Goal: Complete application form: Complete application form

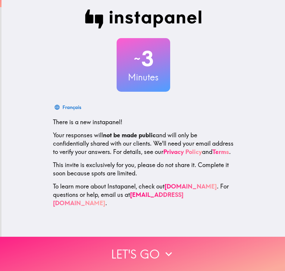
click at [160, 240] on button "Let's go" at bounding box center [142, 254] width 285 height 34
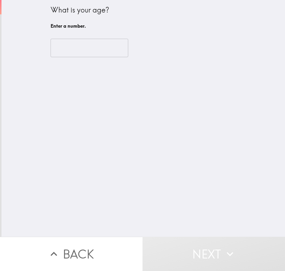
click at [61, 47] on input "number" at bounding box center [90, 48] width 78 height 18
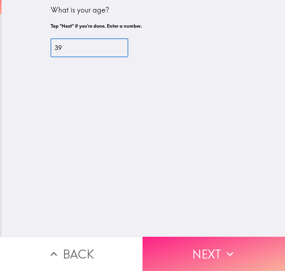
type input "39"
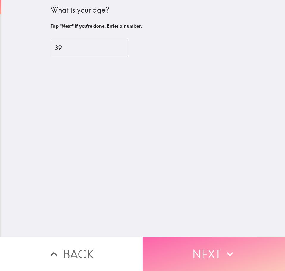
click at [210, 238] on button "Next" at bounding box center [214, 254] width 143 height 34
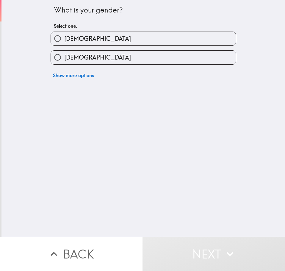
click at [143, 35] on label "[DEMOGRAPHIC_DATA]" at bounding box center [143, 38] width 185 height 13
click at [64, 35] on input "[DEMOGRAPHIC_DATA]" at bounding box center [57, 38] width 13 height 13
radio input "true"
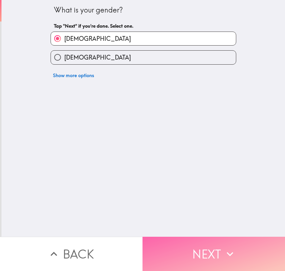
click at [212, 242] on button "Next" at bounding box center [214, 254] width 143 height 34
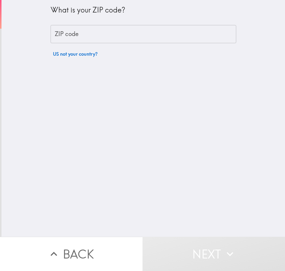
click at [84, 34] on input "ZIP code" at bounding box center [144, 34] width 186 height 18
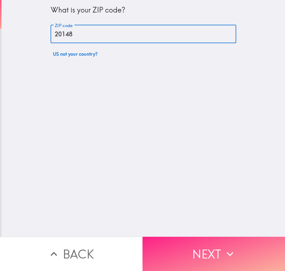
type input "20148"
click at [219, 239] on button "Next" at bounding box center [214, 254] width 143 height 34
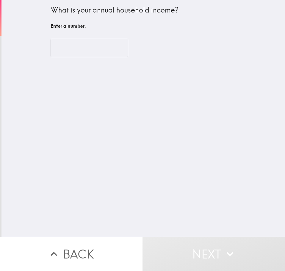
click at [68, 45] on input "number" at bounding box center [90, 48] width 78 height 18
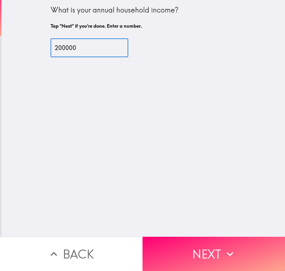
type input "200000"
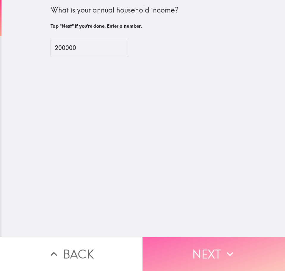
click at [210, 242] on button "Next" at bounding box center [214, 254] width 143 height 34
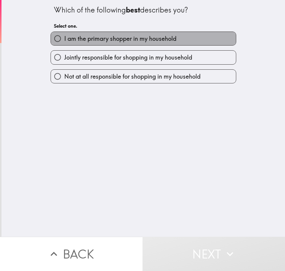
click at [138, 39] on span "I am the primary shopper in my household" at bounding box center [120, 39] width 112 height 8
click at [64, 39] on input "I am the primary shopper in my household" at bounding box center [57, 38] width 13 height 13
radio input "true"
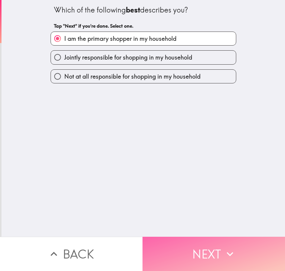
click at [230, 242] on button "Next" at bounding box center [214, 254] width 143 height 34
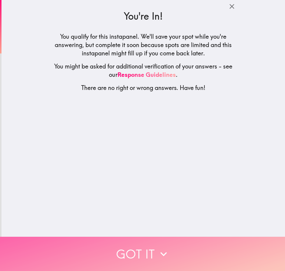
click at [187, 242] on button "Got it" at bounding box center [142, 254] width 285 height 34
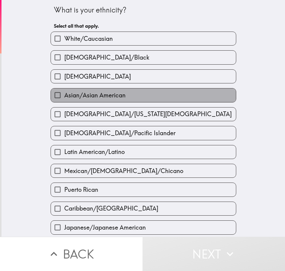
click at [94, 93] on span "Asian/Asian American" at bounding box center [94, 95] width 61 height 8
click at [64, 93] on input "Asian/Asian American" at bounding box center [57, 94] width 13 height 13
checkbox input "true"
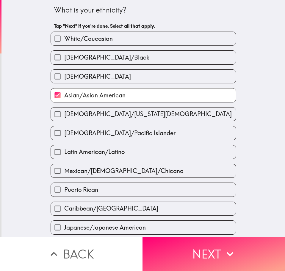
drag, startPoint x: 214, startPoint y: 244, endPoint x: 252, endPoint y: 200, distance: 58.2
click at [214, 244] on button "Next" at bounding box center [214, 254] width 143 height 34
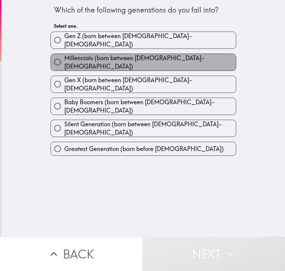
click at [144, 59] on span "Millennials (born between [DEMOGRAPHIC_DATA]-[DEMOGRAPHIC_DATA])" at bounding box center [150, 62] width 172 height 17
click at [64, 59] on input "Millennials (born between [DEMOGRAPHIC_DATA]-[DEMOGRAPHIC_DATA])" at bounding box center [57, 61] width 13 height 13
radio input "true"
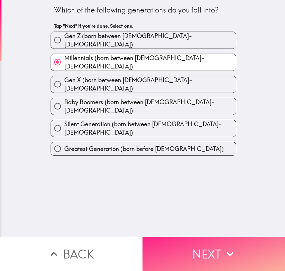
click at [226, 239] on button "Next" at bounding box center [214, 254] width 143 height 34
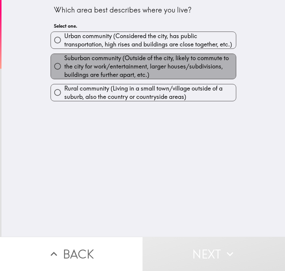
click at [101, 66] on span "Suburban community (Outside of the city, likely to commute to the city for work…" at bounding box center [150, 66] width 172 height 25
click at [64, 66] on input "Suburban community (Outside of the city, likely to commute to the city for work…" at bounding box center [57, 66] width 13 height 13
radio input "true"
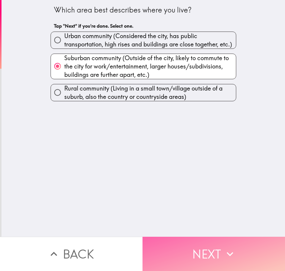
click at [221, 237] on button "Next" at bounding box center [214, 254] width 143 height 34
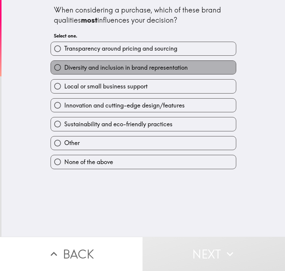
click at [111, 66] on span "Diversity and inclusion in brand representation" at bounding box center [125, 67] width 123 height 8
click at [64, 66] on input "Diversity and inclusion in brand representation" at bounding box center [57, 67] width 13 height 13
radio input "true"
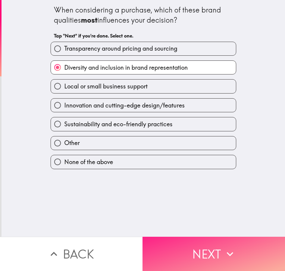
click at [215, 244] on button "Next" at bounding box center [214, 254] width 143 height 34
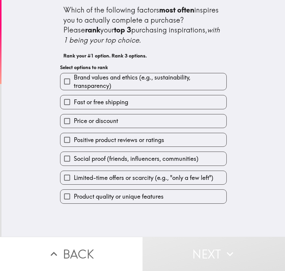
drag, startPoint x: 127, startPoint y: 84, endPoint x: 127, endPoint y: 88, distance: 4.8
click at [127, 84] on span "Brand values and ethics (e.g., sustainability, transparency)" at bounding box center [150, 81] width 153 height 17
click at [74, 84] on input "Brand values and ethics (e.g., sustainability, transparency)" at bounding box center [66, 81] width 13 height 13
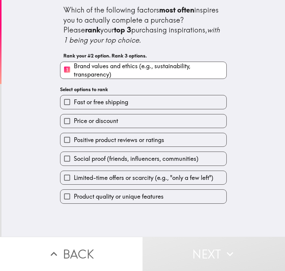
click at [124, 118] on label "Price or discount" at bounding box center [143, 120] width 166 height 13
click at [74, 118] on input "Price or discount" at bounding box center [66, 120] width 13 height 13
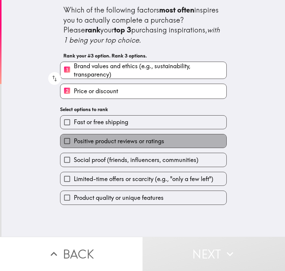
click at [122, 140] on span "Positive product reviews or ratings" at bounding box center [119, 141] width 90 height 8
click at [74, 140] on input "Positive product reviews or ratings" at bounding box center [66, 140] width 13 height 13
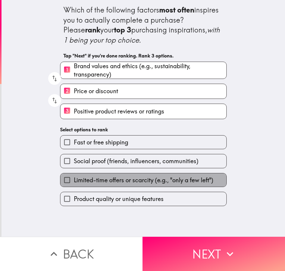
click at [96, 181] on span "Limited-time offers or scarcity (e.g., "only a few left")" at bounding box center [144, 180] width 140 height 8
click at [74, 181] on input "Limited-time offers or scarcity (e.g., "only a few left")" at bounding box center [66, 179] width 13 height 13
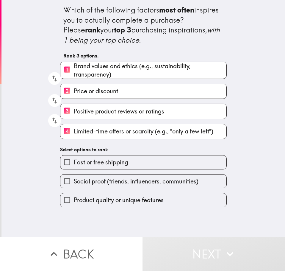
click at [95, 162] on span "Fast or free shipping" at bounding box center [101, 162] width 54 height 8
click at [74, 162] on input "Fast or free shipping" at bounding box center [66, 161] width 13 height 13
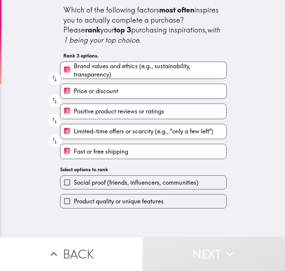
click at [99, 202] on span "Product quality or unique features" at bounding box center [119, 201] width 90 height 8
click at [74, 202] on input "Product quality or unique features" at bounding box center [66, 200] width 13 height 13
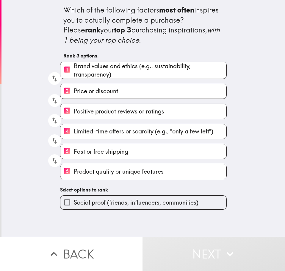
click at [103, 200] on span "Social proof (friends, influencers, communities)" at bounding box center [136, 202] width 125 height 8
click at [74, 200] on input "Social proof (friends, influencers, communities)" at bounding box center [66, 201] width 13 height 13
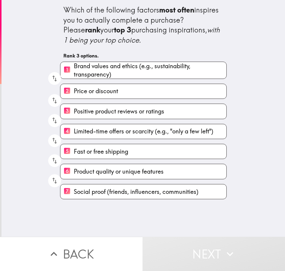
drag, startPoint x: 101, startPoint y: 170, endPoint x: 111, endPoint y: 87, distance: 83.3
click at [111, 87] on div "1 Brand values and ethics (e.g., sustainability, transparency) 2 Price or disco…" at bounding box center [140, 128] width 171 height 143
drag, startPoint x: 70, startPoint y: 193, endPoint x: 76, endPoint y: 153, distance: 40.6
click at [76, 153] on div "1 Brand values and ethics (e.g., sustainability, transparency) 2 Price or disco…" at bounding box center [140, 128] width 171 height 143
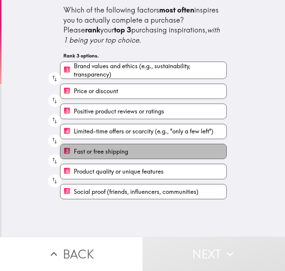
click at [83, 146] on label "5 Fast or free shipping" at bounding box center [143, 151] width 166 height 15
click at [74, 146] on input "5 Fast or free shipping" at bounding box center [66, 151] width 13 height 15
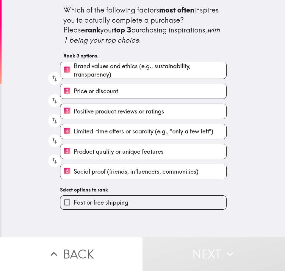
click at [87, 205] on span "Fast or free shipping" at bounding box center [101, 202] width 54 height 8
click at [74, 205] on input "Fast or free shipping" at bounding box center [66, 201] width 13 height 13
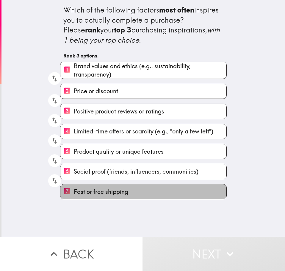
click at [100, 195] on span "Fast or free shipping" at bounding box center [101, 191] width 54 height 8
click at [74, 195] on input "7 Fast or free shipping" at bounding box center [66, 191] width 13 height 15
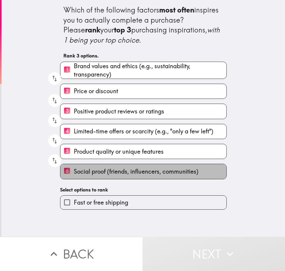
click at [101, 172] on span "Social proof (friends, influencers, communities)" at bounding box center [136, 171] width 125 height 8
click at [74, 172] on input "6 Social proof (friends, influencers, communities)" at bounding box center [66, 171] width 13 height 15
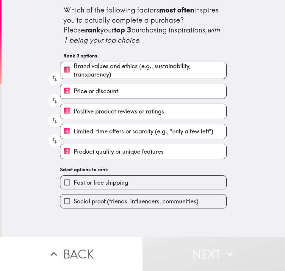
click at [98, 132] on span "Limited-time offers or scarcity (e.g., "only a few left")" at bounding box center [144, 131] width 140 height 8
click at [74, 132] on input "4 Limited-time offers or scarcity (e.g., "only a few left")" at bounding box center [66, 131] width 13 height 15
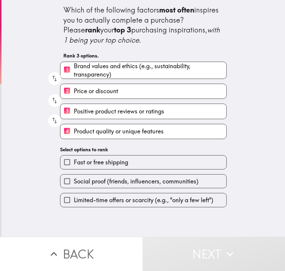
click at [89, 90] on span "Price or discount" at bounding box center [96, 91] width 44 height 8
click at [74, 90] on input "2 Price or discount" at bounding box center [66, 91] width 13 height 15
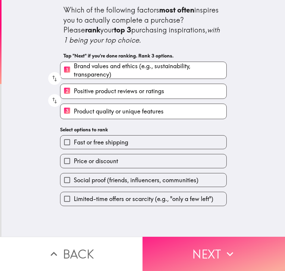
drag, startPoint x: 197, startPoint y: 243, endPoint x: 209, endPoint y: 243, distance: 12.2
click at [198, 243] on button "Next" at bounding box center [214, 254] width 143 height 34
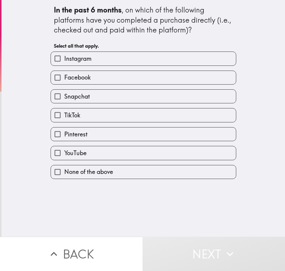
click at [73, 62] on span "Instagram" at bounding box center [77, 58] width 27 height 8
click at [64, 62] on input "Instagram" at bounding box center [57, 58] width 13 height 13
checkbox input "true"
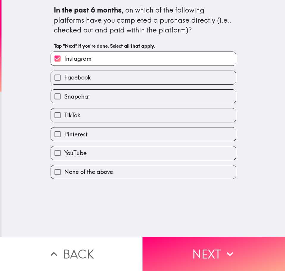
click at [76, 95] on span "Snapchat" at bounding box center [77, 96] width 26 height 8
click at [64, 95] on input "Snapchat" at bounding box center [57, 96] width 13 height 13
checkbox input "true"
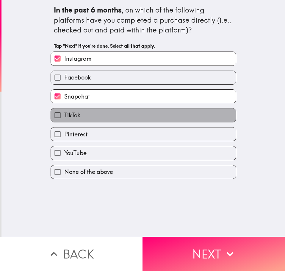
click at [77, 118] on label "TikTok" at bounding box center [143, 114] width 185 height 13
click at [64, 118] on input "TikTok" at bounding box center [57, 114] width 13 height 13
checkbox input "true"
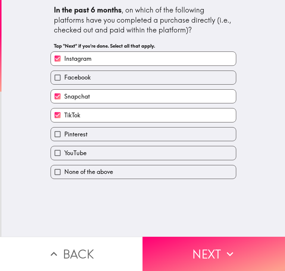
click at [80, 153] on span "YouTube" at bounding box center [75, 153] width 22 height 8
click at [64, 153] on input "YouTube" at bounding box center [57, 152] width 13 height 13
checkbox input "true"
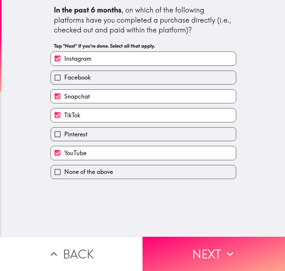
click at [89, 134] on label "Pinterest" at bounding box center [143, 133] width 185 height 13
click at [64, 134] on input "Pinterest" at bounding box center [57, 133] width 13 height 13
checkbox input "true"
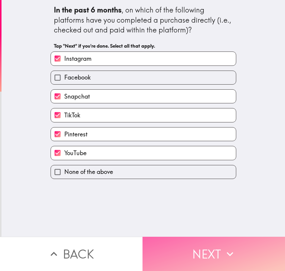
click at [223, 261] on button "Next" at bounding box center [214, 254] width 143 height 34
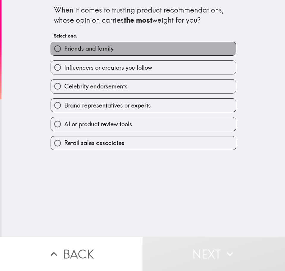
click at [88, 50] on span "Friends and family" at bounding box center [88, 48] width 49 height 8
click at [64, 50] on input "Friends and family" at bounding box center [57, 48] width 13 height 13
radio input "true"
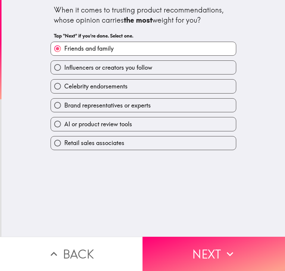
click at [114, 108] on span "Brand representatives or experts" at bounding box center [107, 105] width 87 height 8
click at [64, 108] on input "Brand representatives or experts" at bounding box center [57, 104] width 13 height 13
radio input "true"
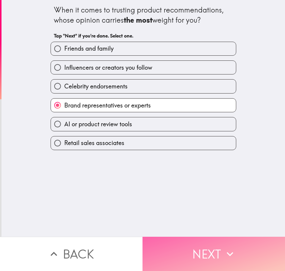
click at [202, 246] on button "Next" at bounding box center [214, 254] width 143 height 34
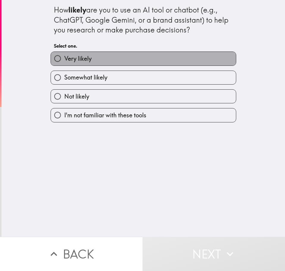
click at [120, 58] on label "Very likely" at bounding box center [143, 58] width 185 height 13
click at [64, 58] on input "Very likely" at bounding box center [57, 58] width 13 height 13
radio input "true"
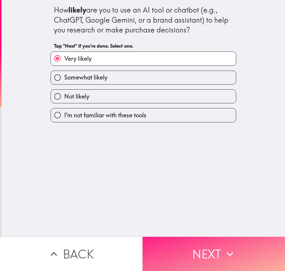
click at [215, 252] on button "Next" at bounding box center [214, 254] width 143 height 34
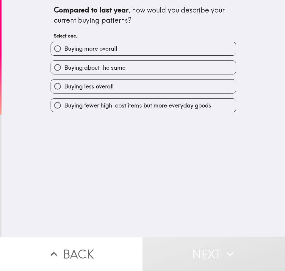
click at [118, 51] on label "Buying more overall" at bounding box center [143, 48] width 185 height 13
click at [64, 51] on input "Buying more overall" at bounding box center [57, 48] width 13 height 13
radio input "true"
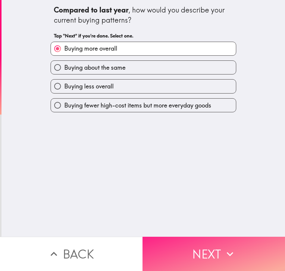
click at [223, 247] on icon "button" at bounding box center [229, 253] width 13 height 13
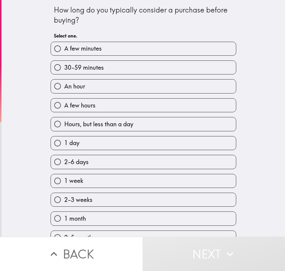
click at [111, 107] on label "A few hours" at bounding box center [143, 104] width 185 height 13
click at [64, 107] on input "A few hours" at bounding box center [57, 104] width 13 height 13
radio input "true"
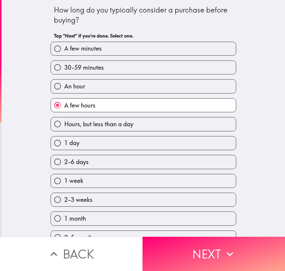
click at [99, 148] on label "1 day" at bounding box center [143, 142] width 185 height 13
click at [64, 148] on input "1 day" at bounding box center [57, 142] width 13 height 13
radio input "true"
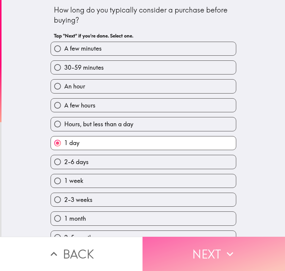
click at [237, 249] on button "Next" at bounding box center [214, 254] width 143 height 34
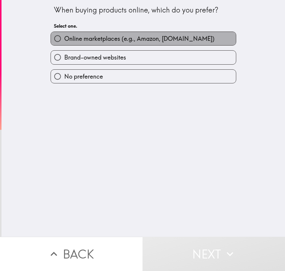
click at [103, 37] on span "Online marketplaces (e.g., Amazon, [DOMAIN_NAME])" at bounding box center [139, 39] width 150 height 8
click at [64, 37] on input "Online marketplaces (e.g., Amazon, [DOMAIN_NAME])" at bounding box center [57, 38] width 13 height 13
radio input "true"
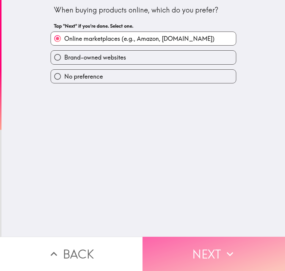
drag, startPoint x: 211, startPoint y: 253, endPoint x: 225, endPoint y: 248, distance: 14.9
click at [211, 253] on button "Next" at bounding box center [214, 254] width 143 height 34
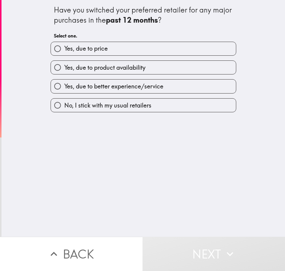
click at [118, 51] on label "Yes, due to price" at bounding box center [143, 48] width 185 height 13
click at [64, 51] on input "Yes, due to price" at bounding box center [57, 48] width 13 height 13
radio input "true"
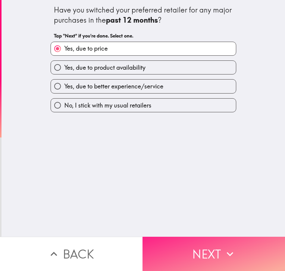
click at [237, 246] on button "Next" at bounding box center [214, 254] width 143 height 34
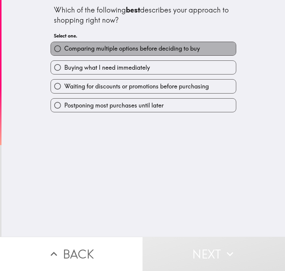
click at [181, 49] on span "Comparing multiple options before deciding to buy" at bounding box center [132, 48] width 136 height 8
click at [64, 49] on input "Comparing multiple options before deciding to buy" at bounding box center [57, 48] width 13 height 13
radio input "true"
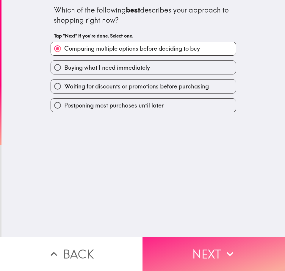
click at [223, 248] on icon "button" at bounding box center [229, 253] width 13 height 13
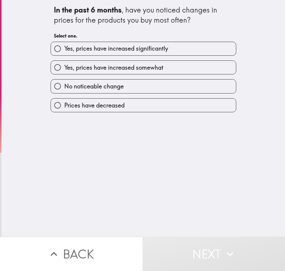
click at [144, 48] on span "Yes, prices have increased significantly" at bounding box center [116, 48] width 104 height 8
click at [64, 48] on input "Yes, prices have increased significantly" at bounding box center [57, 48] width 13 height 13
radio input "true"
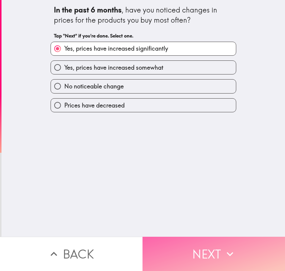
click at [227, 247] on icon "button" at bounding box center [229, 253] width 13 height 13
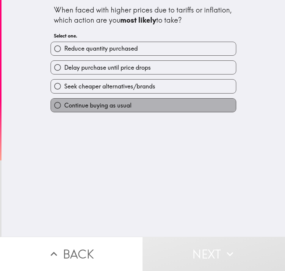
click at [117, 103] on span "Continue buying as usual" at bounding box center [97, 105] width 67 height 8
click at [64, 103] on input "Continue buying as usual" at bounding box center [57, 104] width 13 height 13
radio input "true"
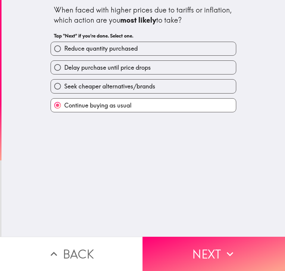
click at [179, 87] on label "Seek cheaper alternatives/brands" at bounding box center [143, 85] width 185 height 13
click at [64, 87] on input "Seek cheaper alternatives/brands" at bounding box center [57, 85] width 13 height 13
radio input "true"
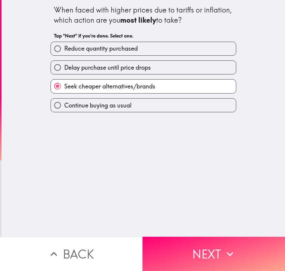
click at [151, 102] on label "Continue buying as usual" at bounding box center [143, 104] width 185 height 13
click at [64, 102] on input "Continue buying as usual" at bounding box center [57, 104] width 13 height 13
radio input "true"
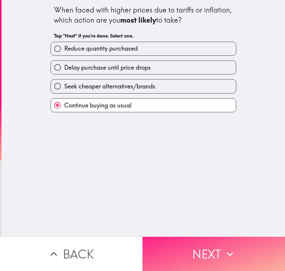
click at [200, 237] on button "Next" at bounding box center [214, 254] width 143 height 34
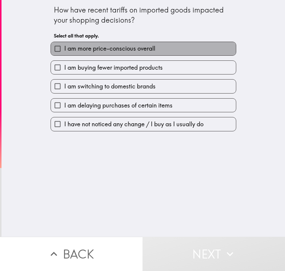
click at [114, 50] on span "I am more price-conscious overall" at bounding box center [109, 48] width 91 height 8
click at [64, 50] on input "I am more price-conscious overall" at bounding box center [57, 48] width 13 height 13
checkbox input "true"
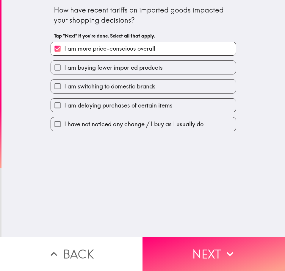
drag, startPoint x: 117, startPoint y: 88, endPoint x: 118, endPoint y: 93, distance: 5.2
click at [117, 89] on span "I am switching to domestic brands" at bounding box center [109, 86] width 91 height 8
click at [64, 89] on input "I am switching to domestic brands" at bounding box center [57, 85] width 13 height 13
checkbox input "true"
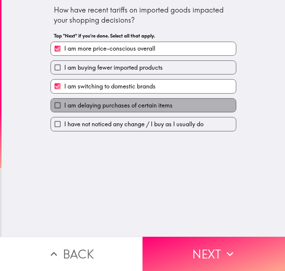
click at [119, 103] on span "I am delaying purchases of certain items" at bounding box center [118, 105] width 108 height 8
click at [64, 103] on input "I am delaying purchases of certain items" at bounding box center [57, 104] width 13 height 13
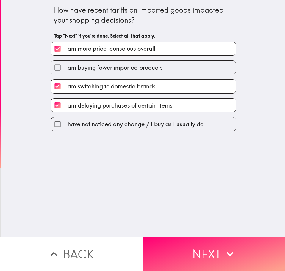
click at [105, 107] on span "I am delaying purchases of certain items" at bounding box center [118, 105] width 108 height 8
click at [64, 107] on input "I am delaying purchases of certain items" at bounding box center [57, 104] width 13 height 13
checkbox input "false"
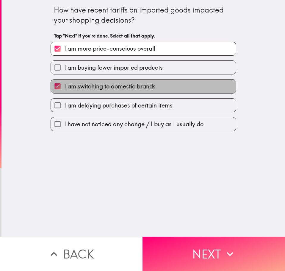
click at [95, 84] on span "I am switching to domestic brands" at bounding box center [109, 86] width 91 height 8
click at [64, 84] on input "I am switching to domestic brands" at bounding box center [57, 85] width 13 height 13
checkbox input "false"
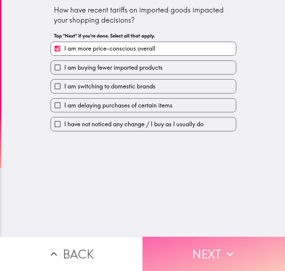
drag, startPoint x: 210, startPoint y: 249, endPoint x: 215, endPoint y: 249, distance: 4.8
click at [211, 250] on button "Next" at bounding box center [214, 254] width 143 height 34
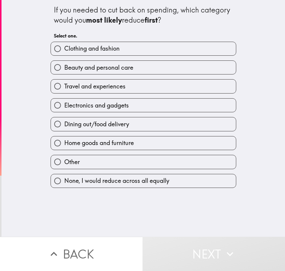
click at [121, 68] on span "Beauty and personal care" at bounding box center [98, 67] width 69 height 8
click at [64, 68] on input "Beauty and personal care" at bounding box center [57, 67] width 13 height 13
radio input "true"
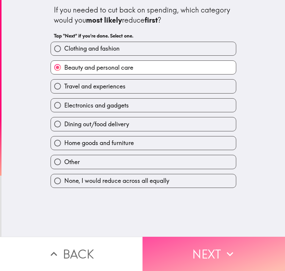
drag, startPoint x: 207, startPoint y: 248, endPoint x: 282, endPoint y: 223, distance: 79.0
click at [208, 248] on button "Next" at bounding box center [214, 254] width 143 height 34
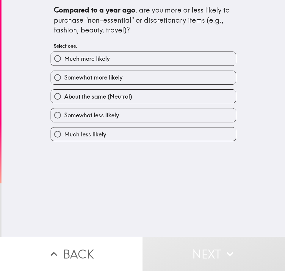
click at [125, 59] on label "Much more likely" at bounding box center [143, 58] width 185 height 13
click at [64, 59] on input "Much more likely" at bounding box center [57, 58] width 13 height 13
radio input "true"
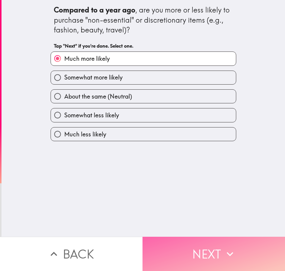
click at [228, 252] on icon "button" at bounding box center [230, 254] width 7 height 4
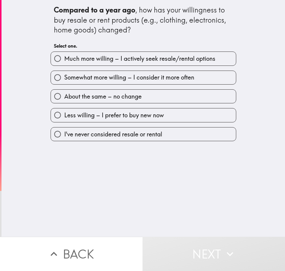
click at [106, 59] on span "Much more willing – I actively seek resale/rental options" at bounding box center [139, 58] width 151 height 8
click at [64, 59] on input "Much more willing – I actively seek resale/rental options" at bounding box center [57, 58] width 13 height 13
radio input "true"
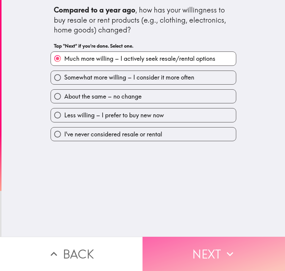
click at [225, 259] on button "Next" at bounding box center [214, 254] width 143 height 34
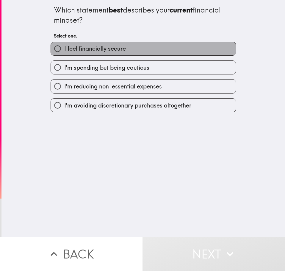
click at [147, 49] on label "I feel financially secure" at bounding box center [143, 48] width 185 height 13
click at [64, 49] on input "I feel financially secure" at bounding box center [57, 48] width 13 height 13
radio input "true"
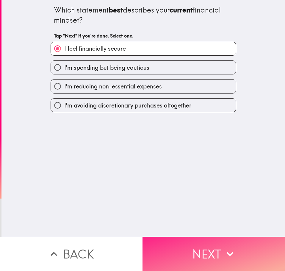
drag, startPoint x: 208, startPoint y: 242, endPoint x: 228, endPoint y: 234, distance: 21.5
click at [210, 243] on button "Next" at bounding box center [214, 254] width 143 height 34
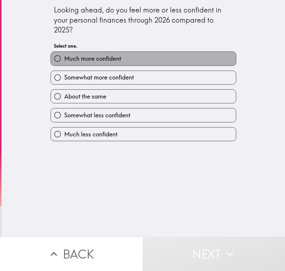
drag, startPoint x: 120, startPoint y: 57, endPoint x: 174, endPoint y: 95, distance: 66.0
click at [120, 57] on label "Much more confident" at bounding box center [143, 58] width 185 height 13
click at [64, 57] on input "Much more confident" at bounding box center [57, 58] width 13 height 13
radio input "true"
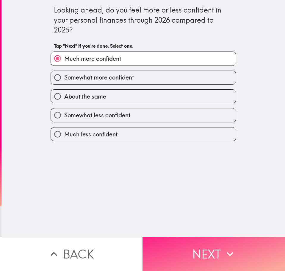
click at [240, 248] on button "Next" at bounding box center [214, 254] width 143 height 34
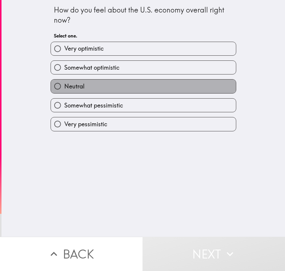
click at [98, 93] on label "Neutral" at bounding box center [143, 85] width 185 height 13
click at [64, 93] on input "Neutral" at bounding box center [57, 85] width 13 height 13
radio input "true"
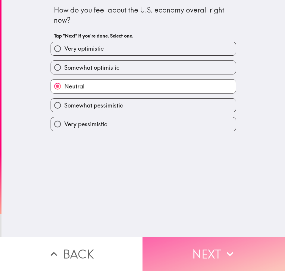
drag, startPoint x: 204, startPoint y: 246, endPoint x: 213, endPoint y: 245, distance: 8.6
click at [204, 246] on button "Next" at bounding box center [214, 254] width 143 height 34
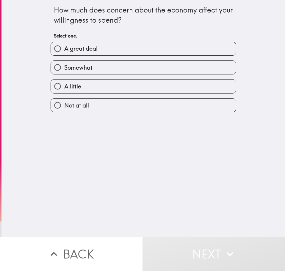
click at [110, 48] on label "A great deal" at bounding box center [143, 48] width 185 height 13
click at [64, 48] on input "A great deal" at bounding box center [57, 48] width 13 height 13
radio input "true"
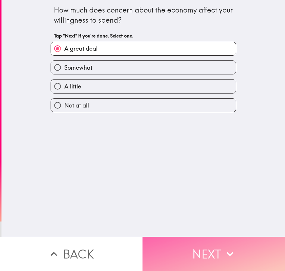
drag, startPoint x: 218, startPoint y: 259, endPoint x: 282, endPoint y: 205, distance: 83.6
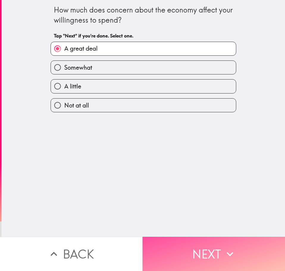
click at [220, 258] on button "Next" at bounding box center [214, 254] width 143 height 34
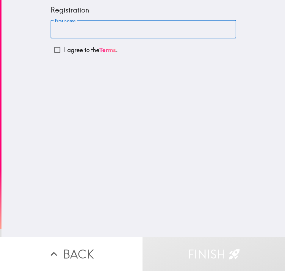
click at [66, 30] on input "First name" at bounding box center [144, 29] width 186 height 18
type input "attique"
click at [75, 48] on p "I agree to the Terms ." at bounding box center [91, 50] width 54 height 8
click at [64, 48] on input "I agree to the Terms ." at bounding box center [57, 49] width 13 height 13
checkbox input "true"
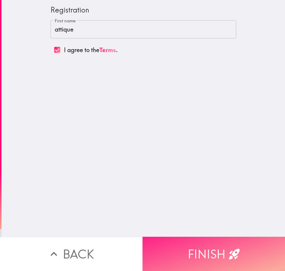
click at [203, 244] on button "Finish" at bounding box center [214, 254] width 143 height 34
